Goal: Task Accomplishment & Management: Manage account settings

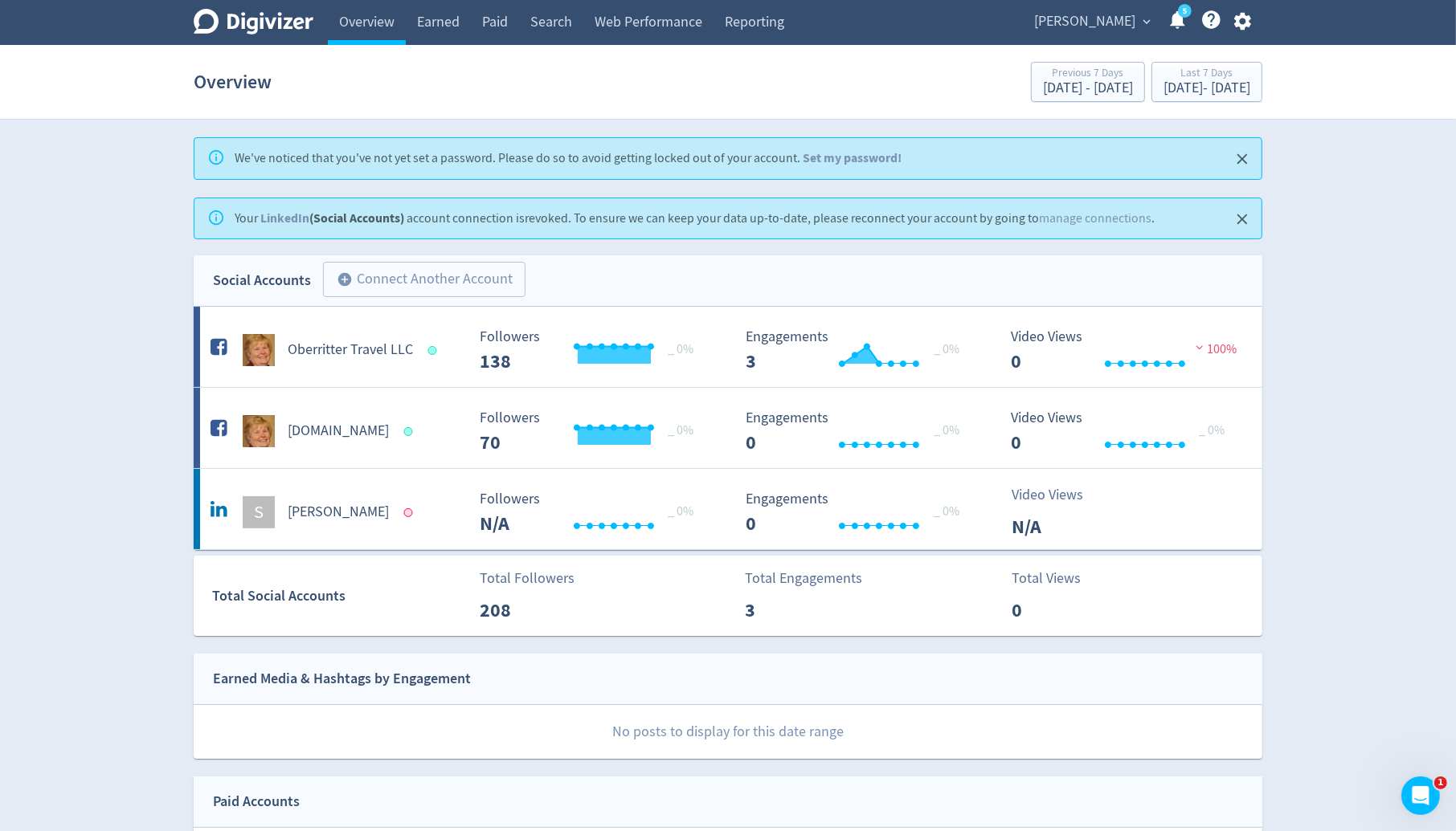
click at [1251, 22] on icon "button" at bounding box center [1243, 22] width 22 height 22
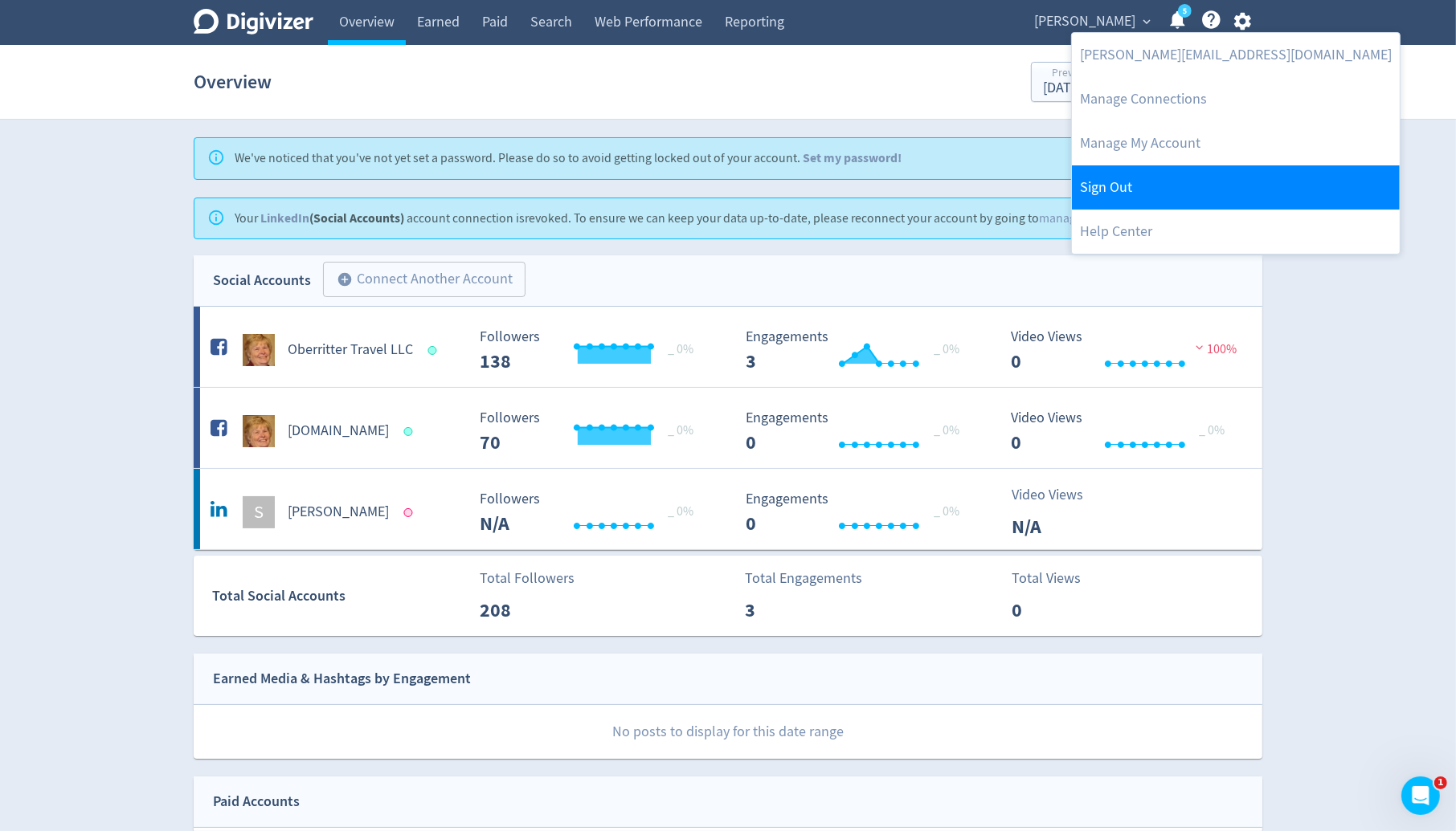
click at [1145, 191] on link "Sign Out" at bounding box center [1235, 187] width 328 height 44
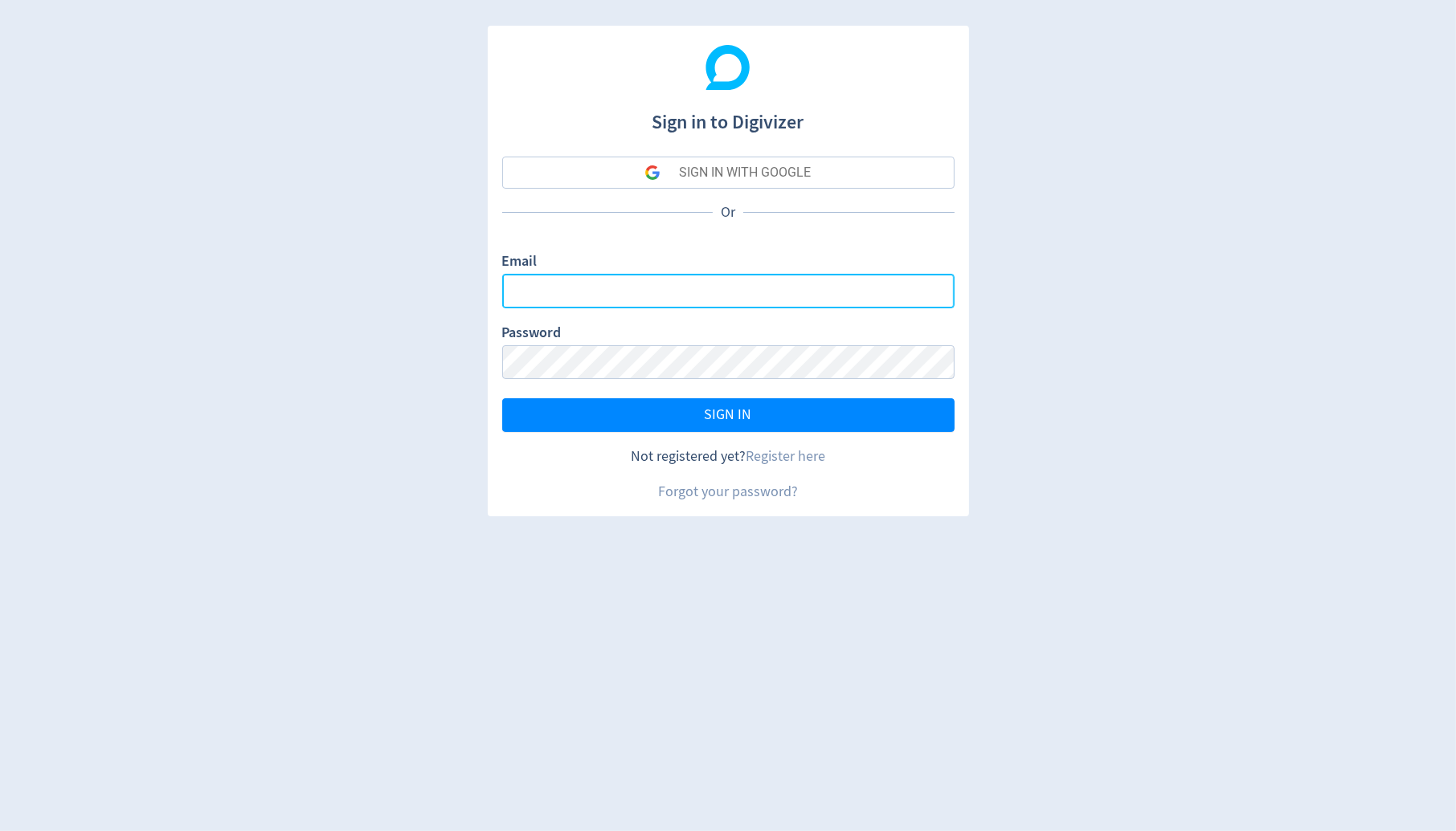
type input "sanjita.shah@digivizer.com"
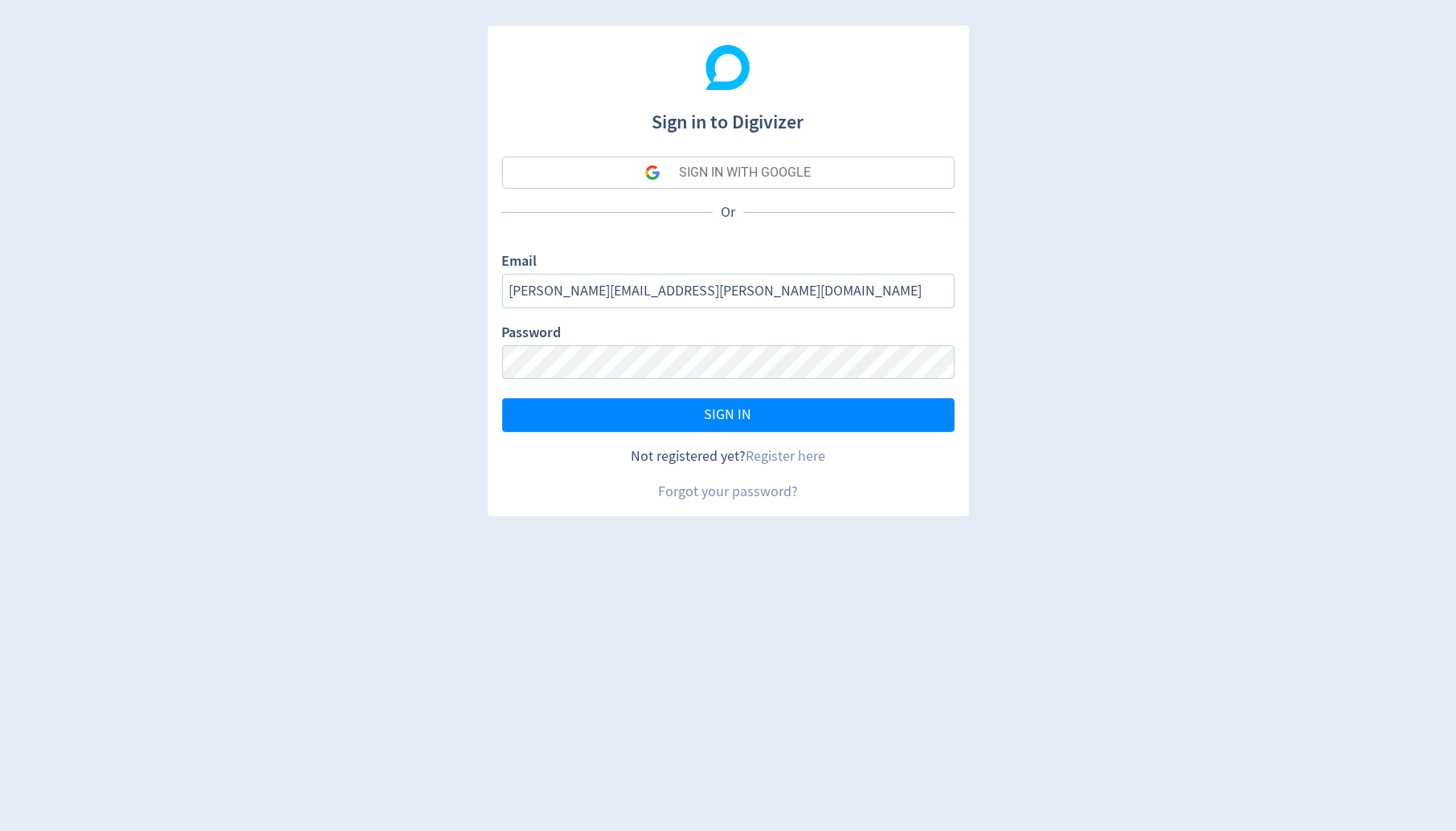
click at [789, 177] on div "SIGN IN WITH GOOGLE" at bounding box center [745, 172] width 132 height 32
